Goal: Transaction & Acquisition: Subscribe to service/newsletter

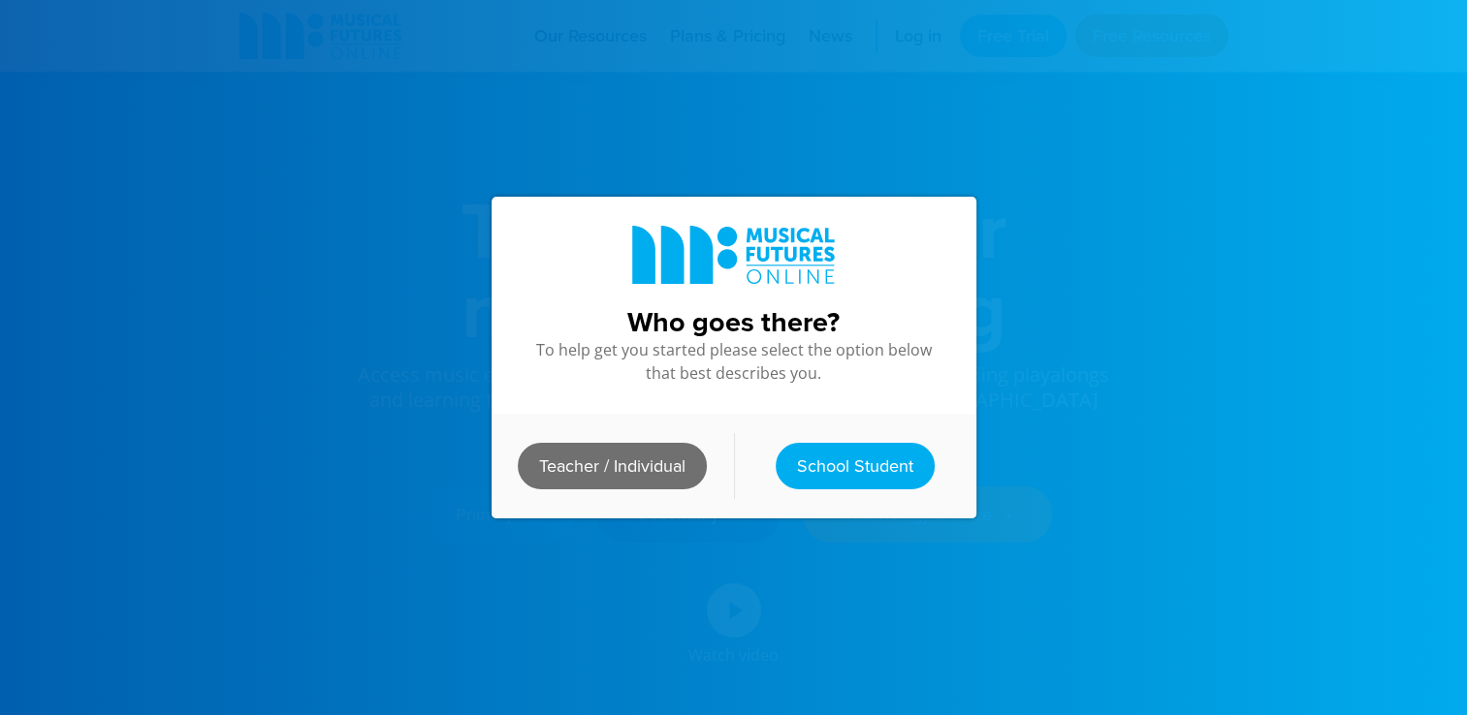
click at [644, 453] on link "Teacher / Individual" at bounding box center [612, 466] width 189 height 47
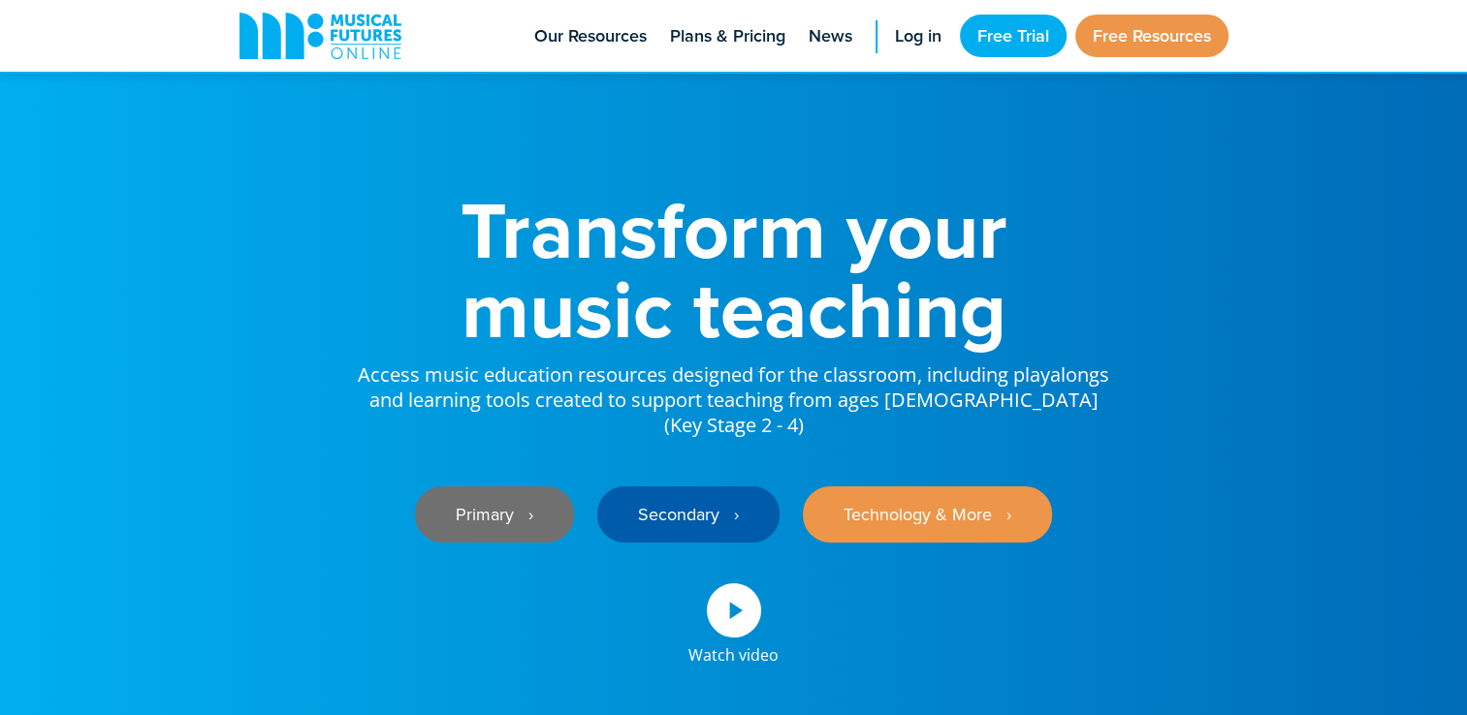
click at [509, 503] on link "Primary ‎‏‏‎ ‎ ›" at bounding box center [494, 515] width 159 height 56
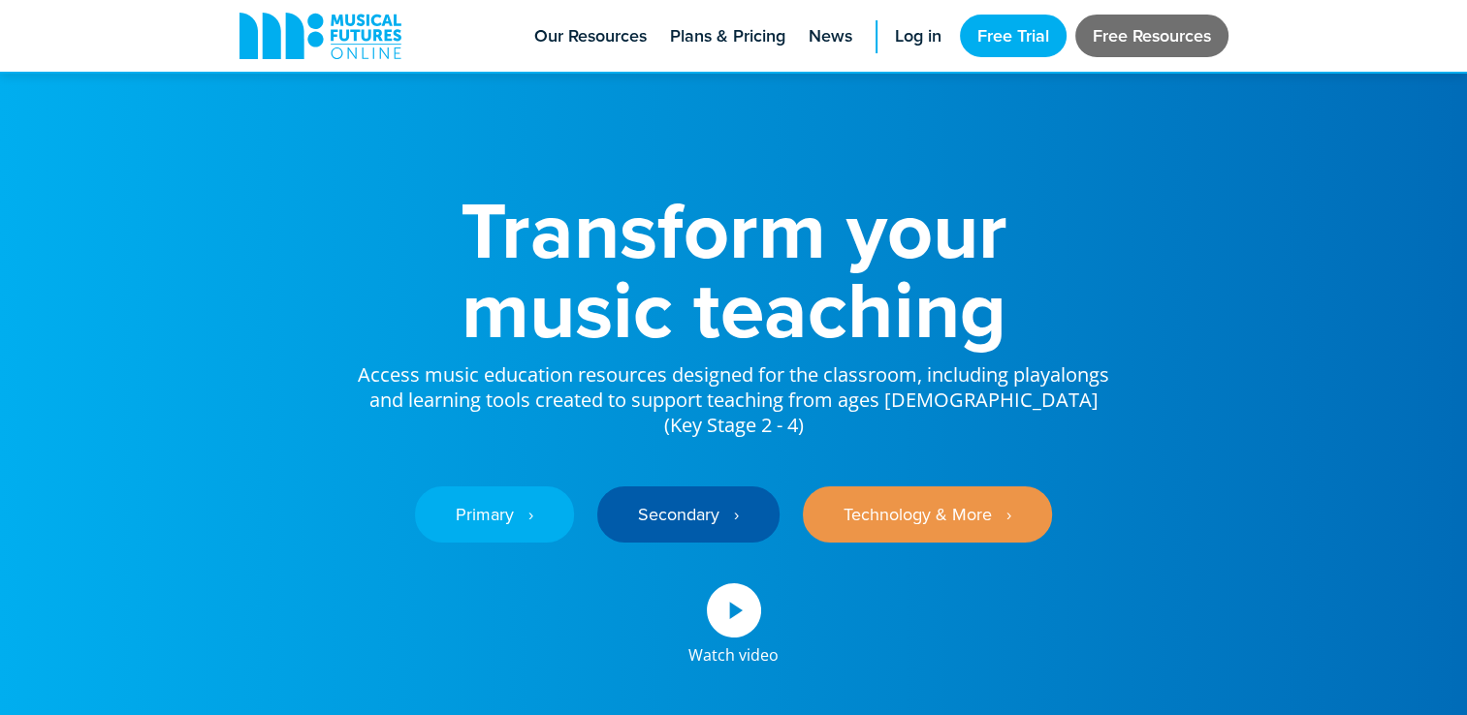
click at [1094, 33] on link "Free Resources" at bounding box center [1151, 36] width 153 height 43
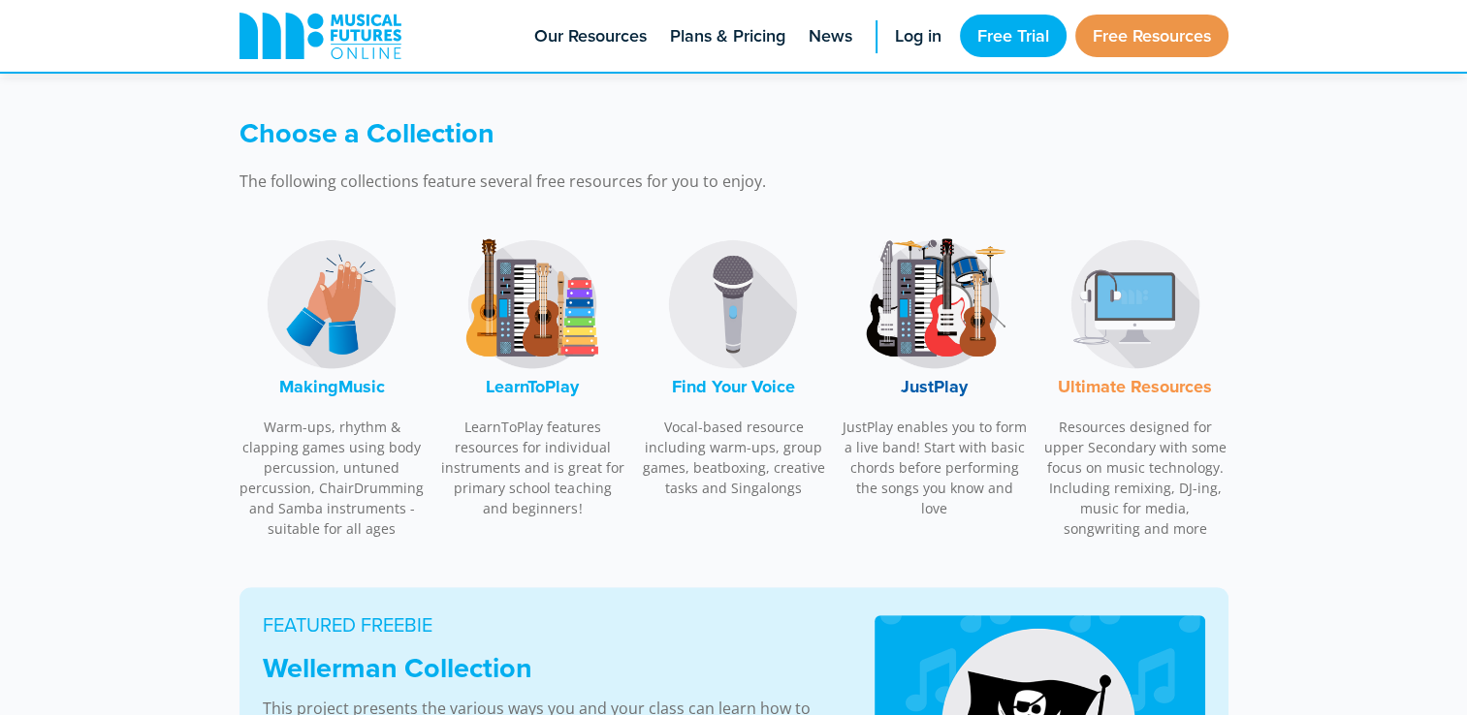
scroll to position [523, 0]
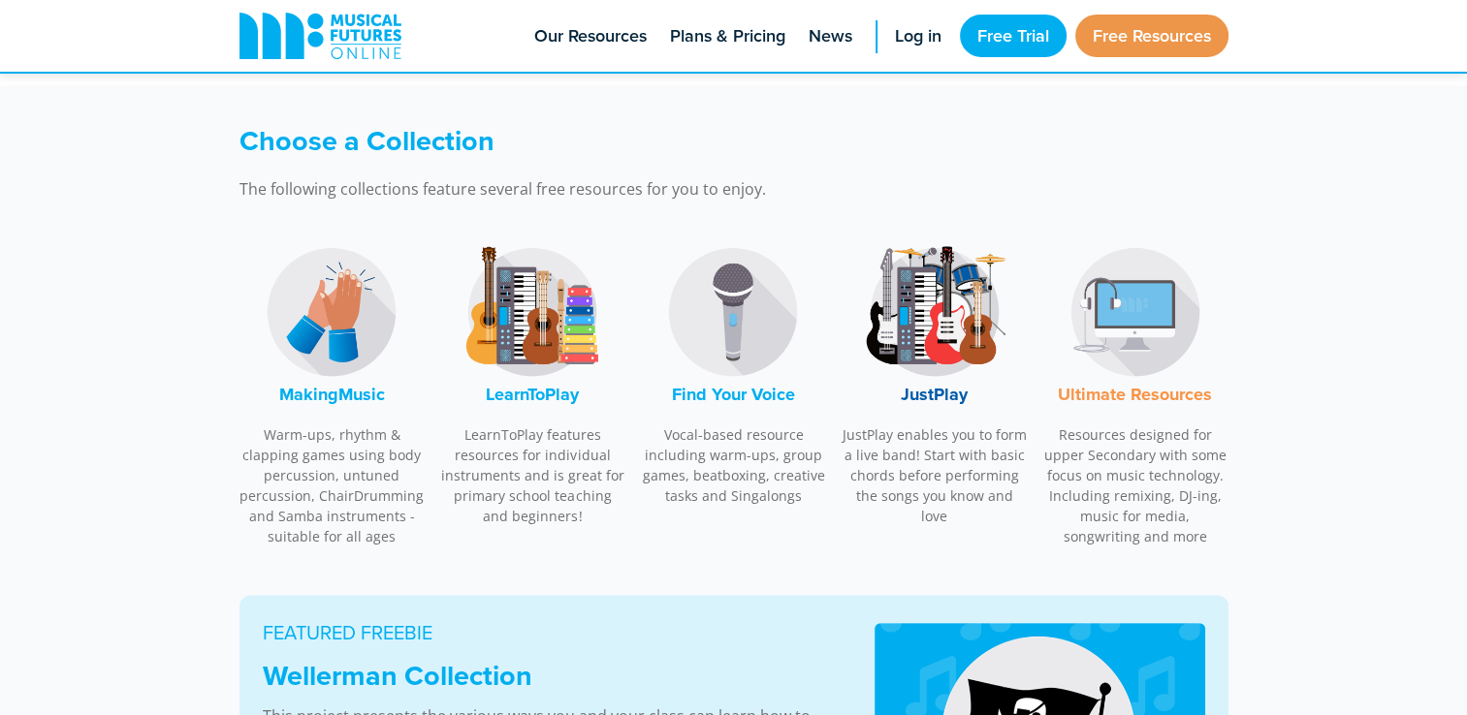
click at [728, 304] on img at bounding box center [732, 311] width 145 height 145
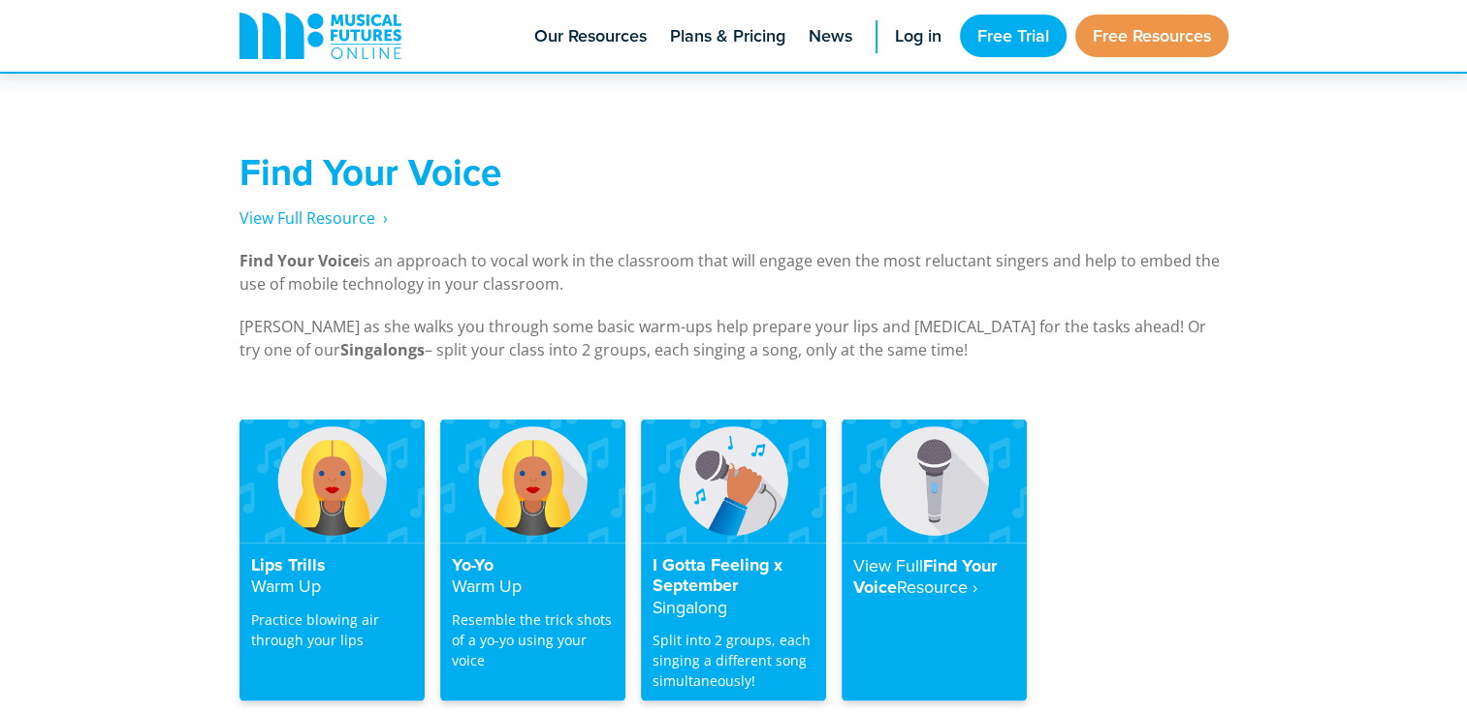
scroll to position [3695, 0]
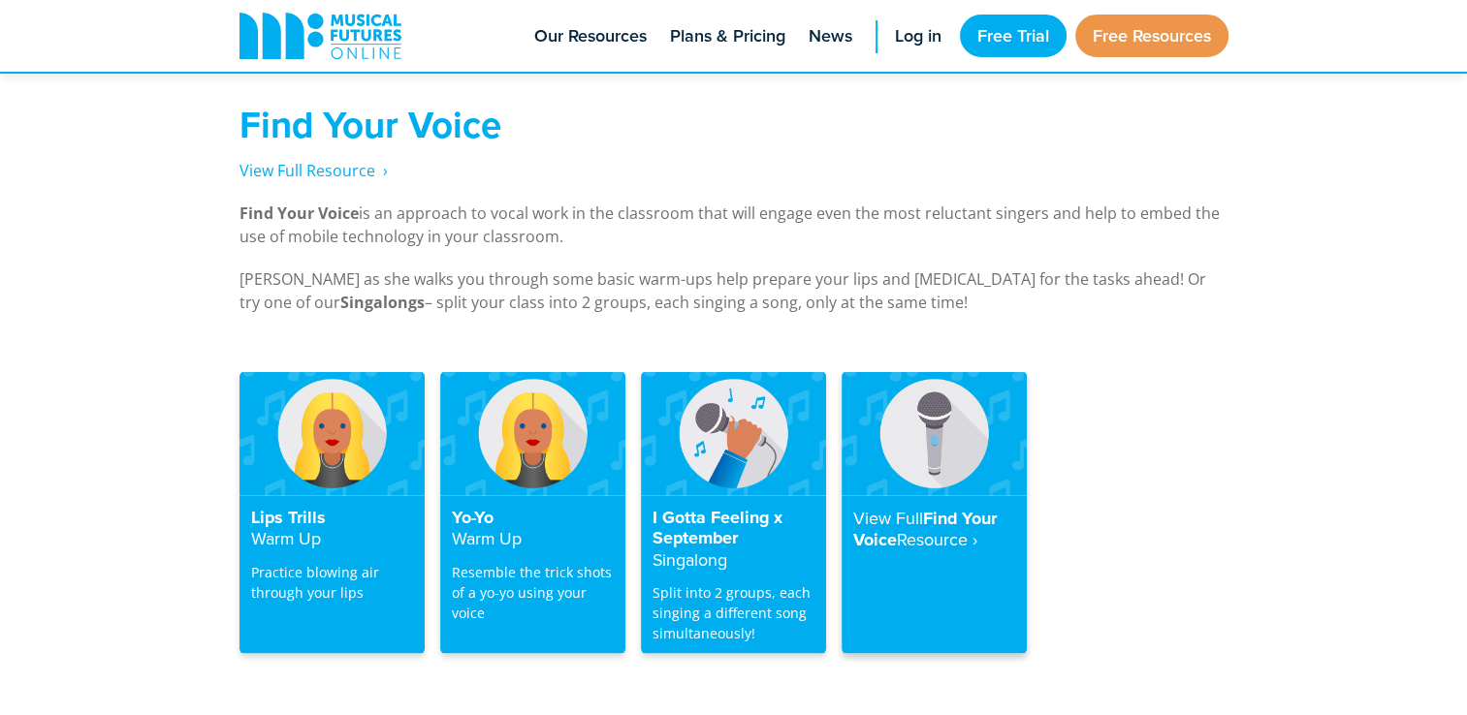
click at [951, 527] on strong "Resource‎ ›" at bounding box center [937, 539] width 80 height 24
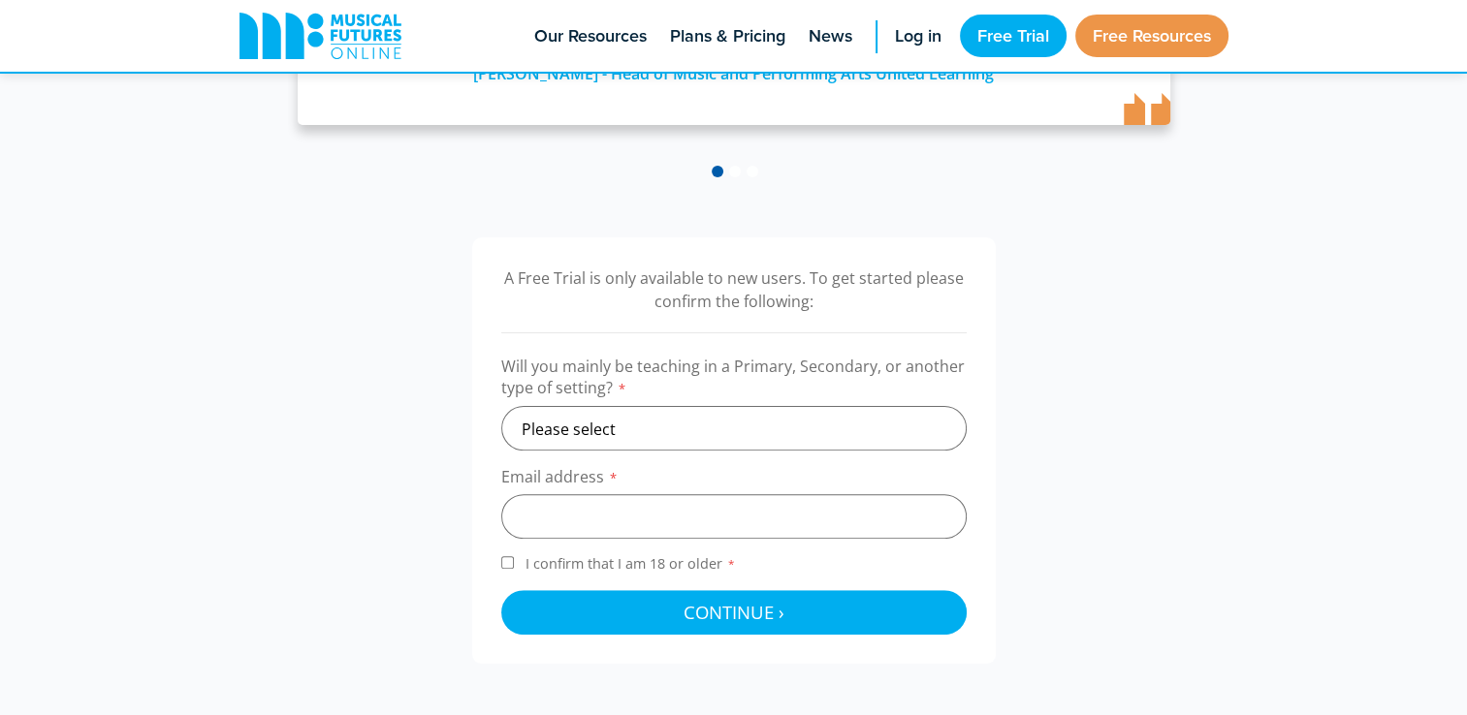
scroll to position [504, 0]
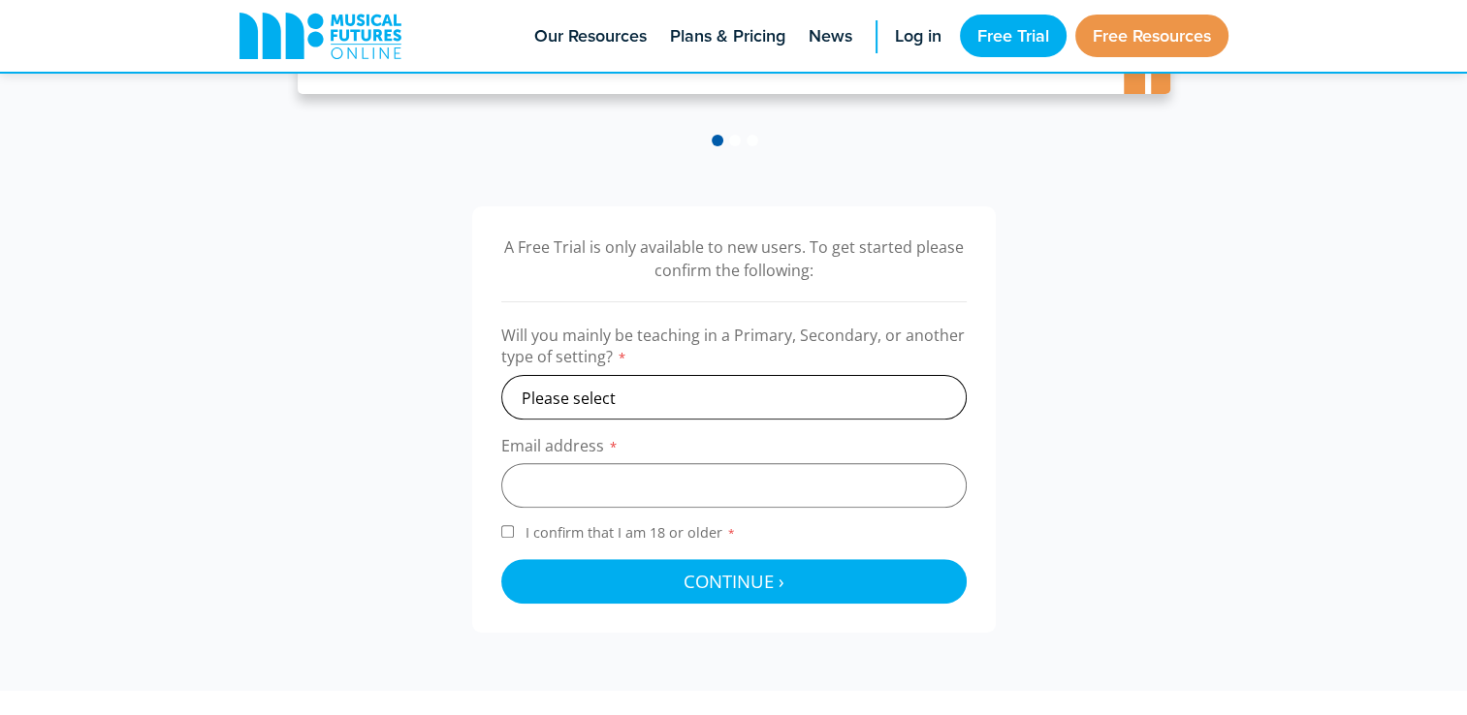
click at [869, 394] on select "Please select Primary Secondary Other" at bounding box center [733, 397] width 465 height 45
select select "primary"
click at [501, 375] on select "Please select Primary Secondary Other" at bounding box center [733, 397] width 465 height 45
click at [681, 490] on input "email" at bounding box center [733, 485] width 465 height 45
type input "hollycr5@gmail.com"
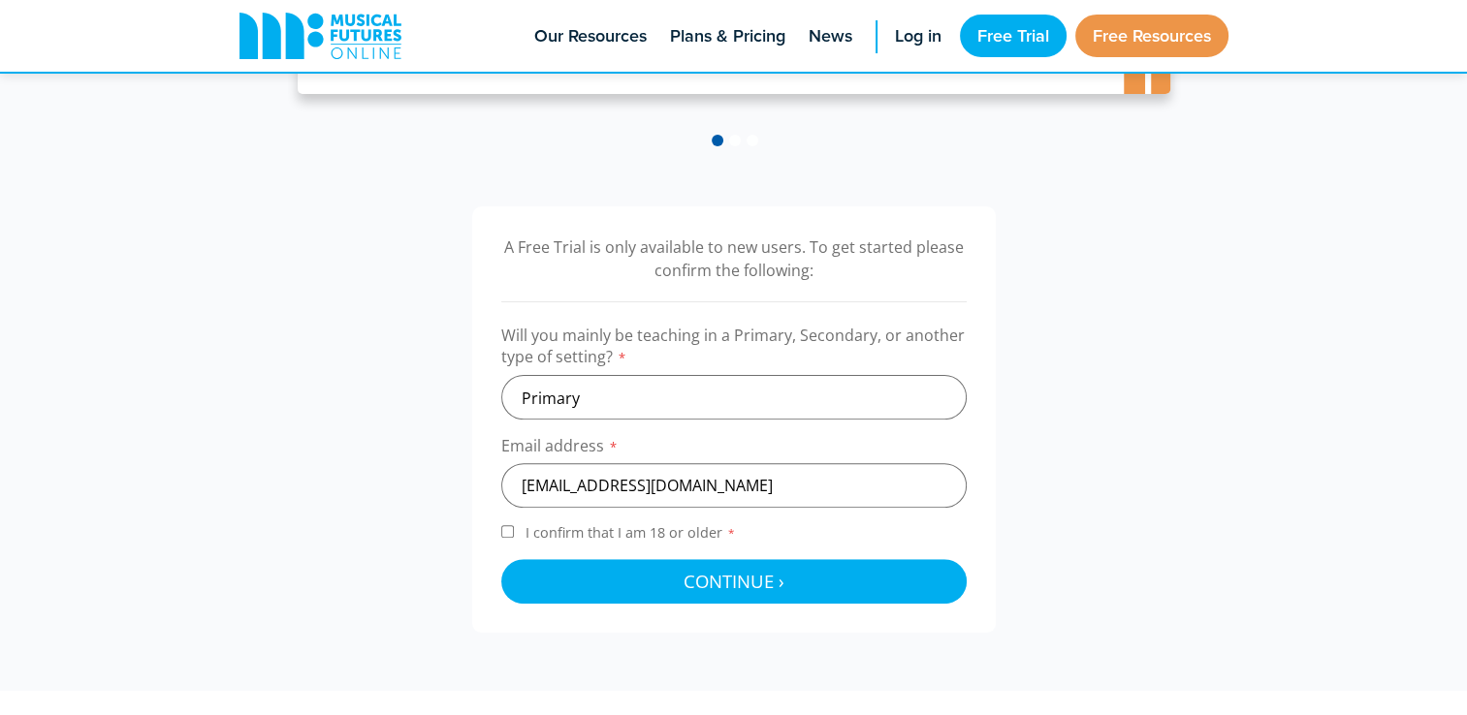
click at [512, 533] on input "I confirm that I am 18 or older *" at bounding box center [507, 531] width 13 height 13
checkbox input "true"
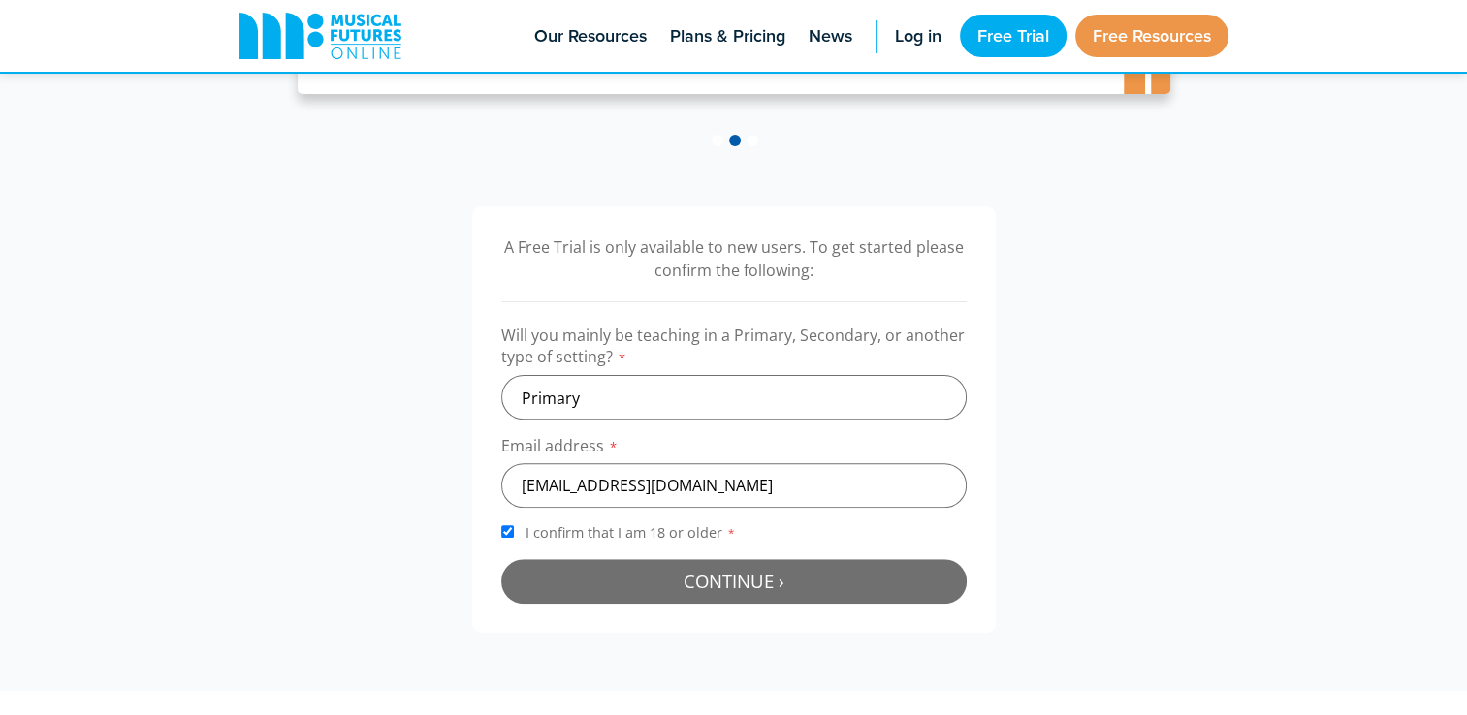
click at [582, 571] on button "Continue › Checking your details..." at bounding box center [733, 581] width 465 height 45
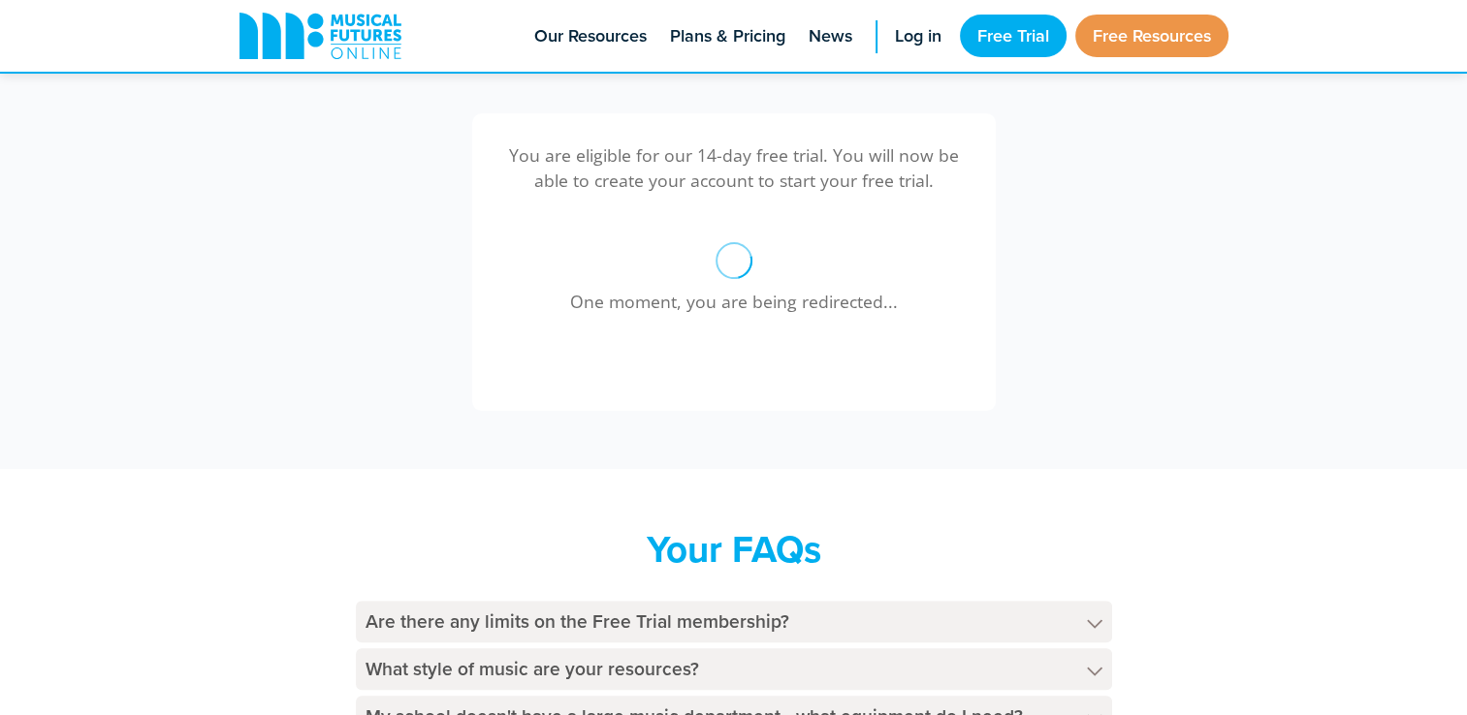
scroll to position [612, 0]
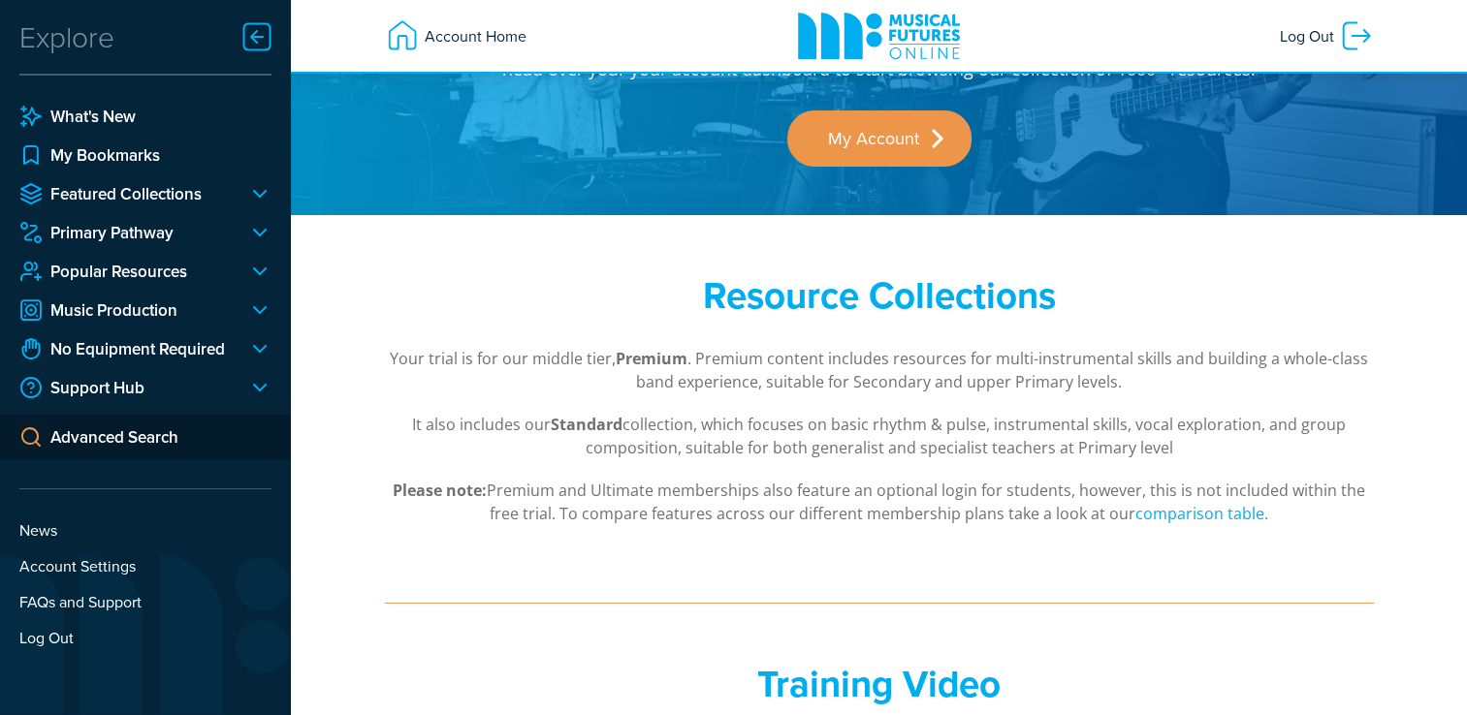
scroll to position [140, 0]
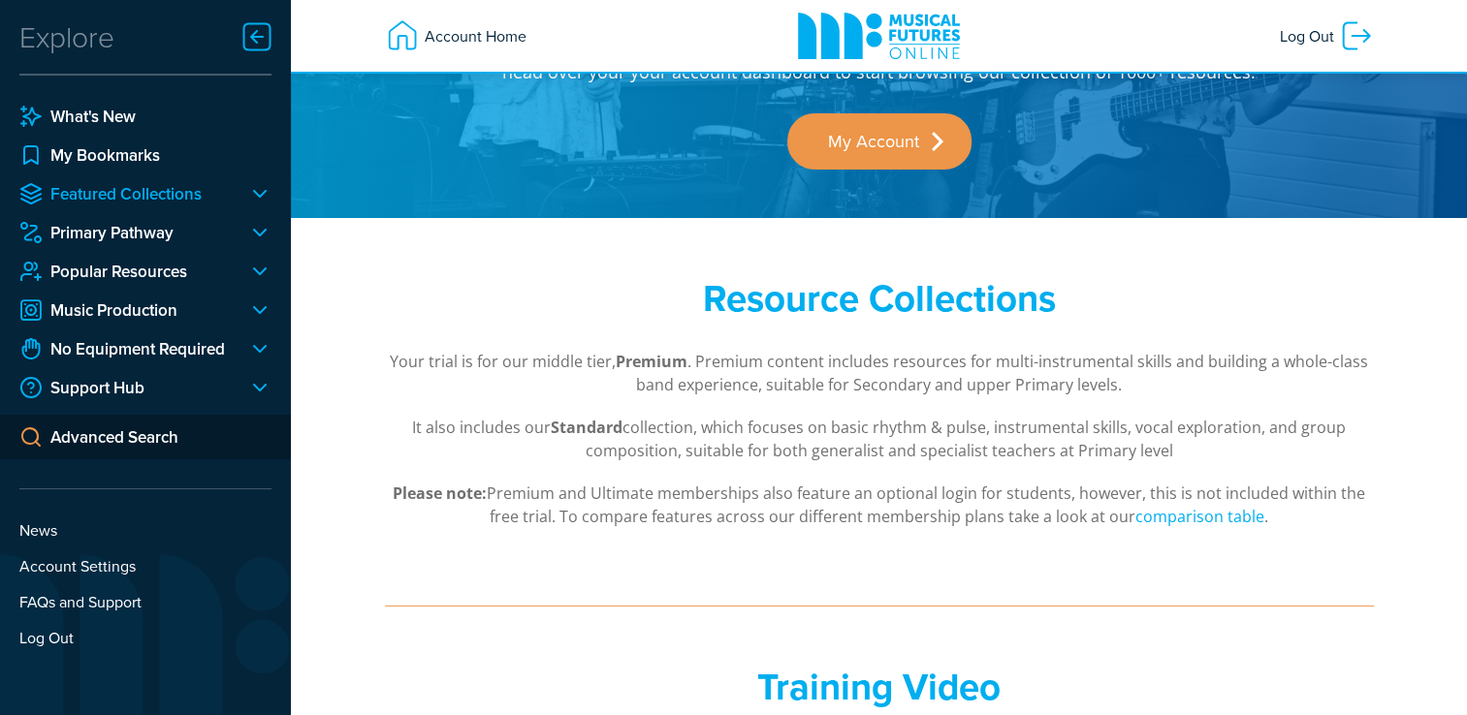
click at [194, 196] on link "Featured Collections" at bounding box center [125, 193] width 213 height 23
